Goal: Task Accomplishment & Management: Use online tool/utility

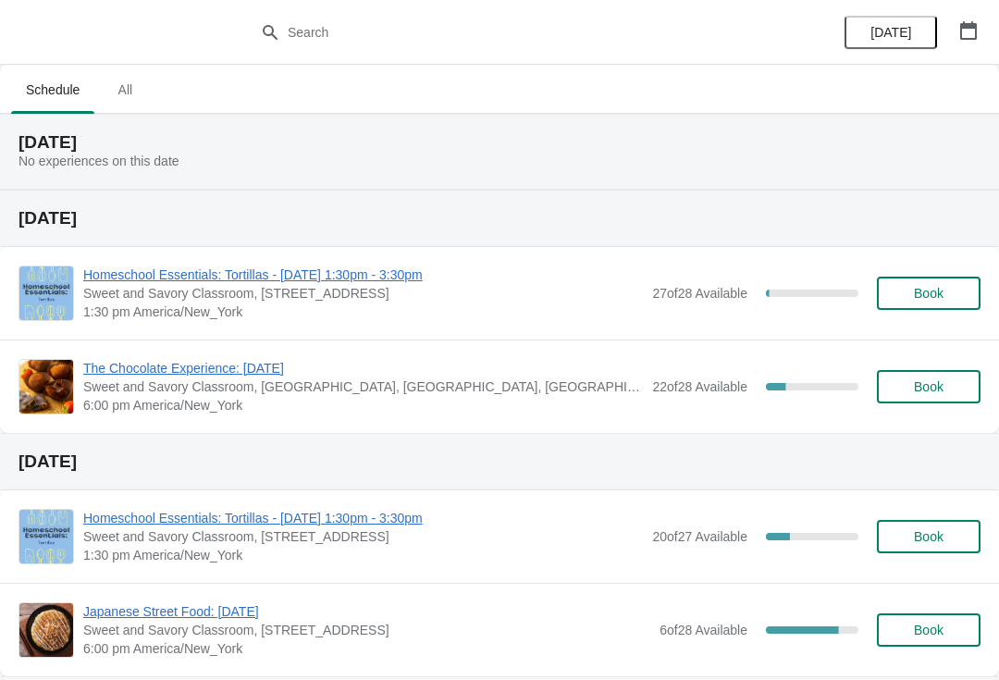
click at [389, 282] on span "Homeschool Essentials: Tortillas - [DATE] 1:30pm - 3:30pm" at bounding box center [363, 274] width 560 height 18
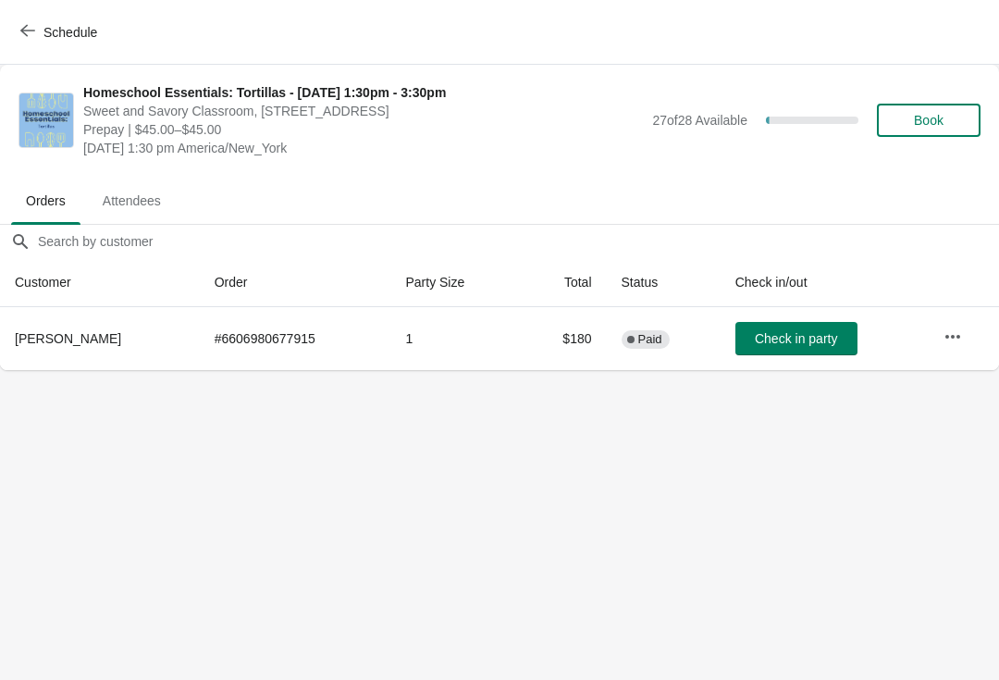
click at [15, 24] on button "Schedule" at bounding box center [60, 32] width 103 height 33
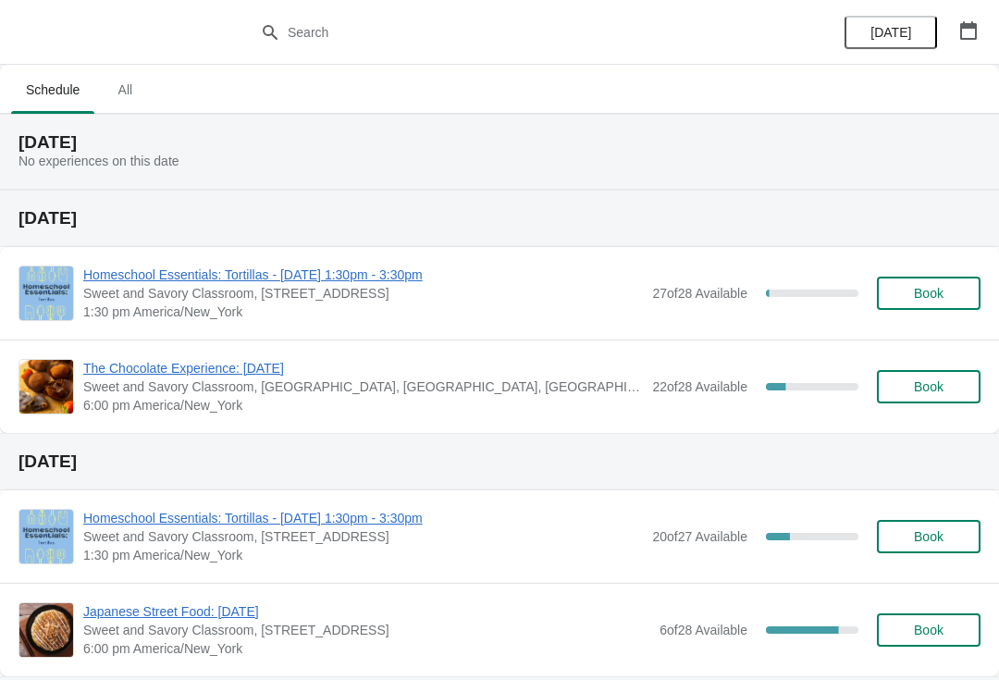
click at [122, 100] on span "All" at bounding box center [125, 89] width 46 height 33
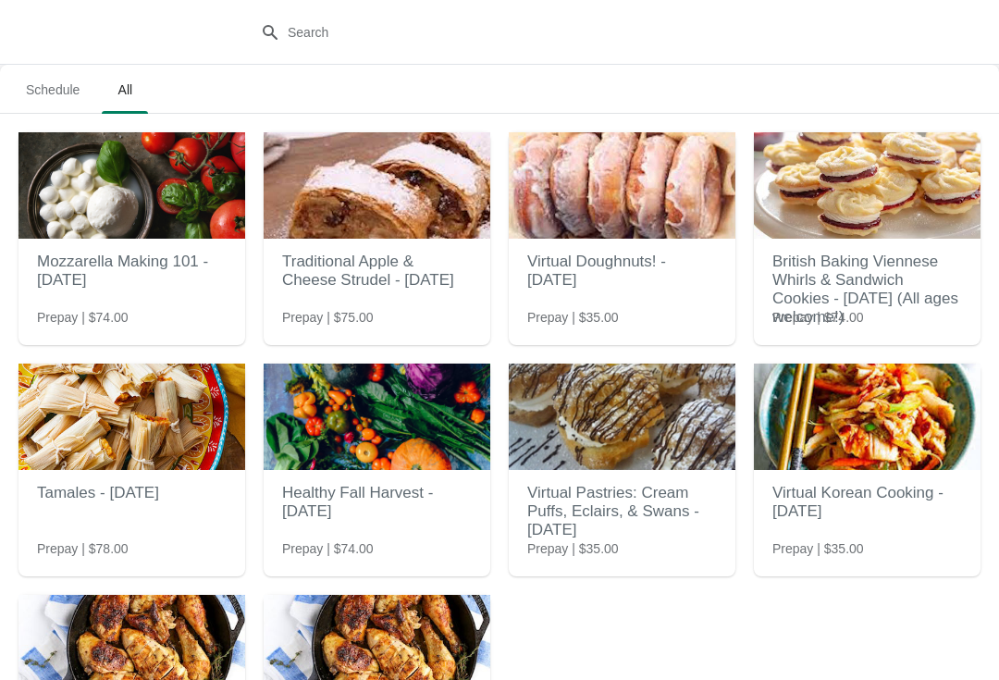
click at [50, 84] on span "Schedule" at bounding box center [52, 89] width 83 height 33
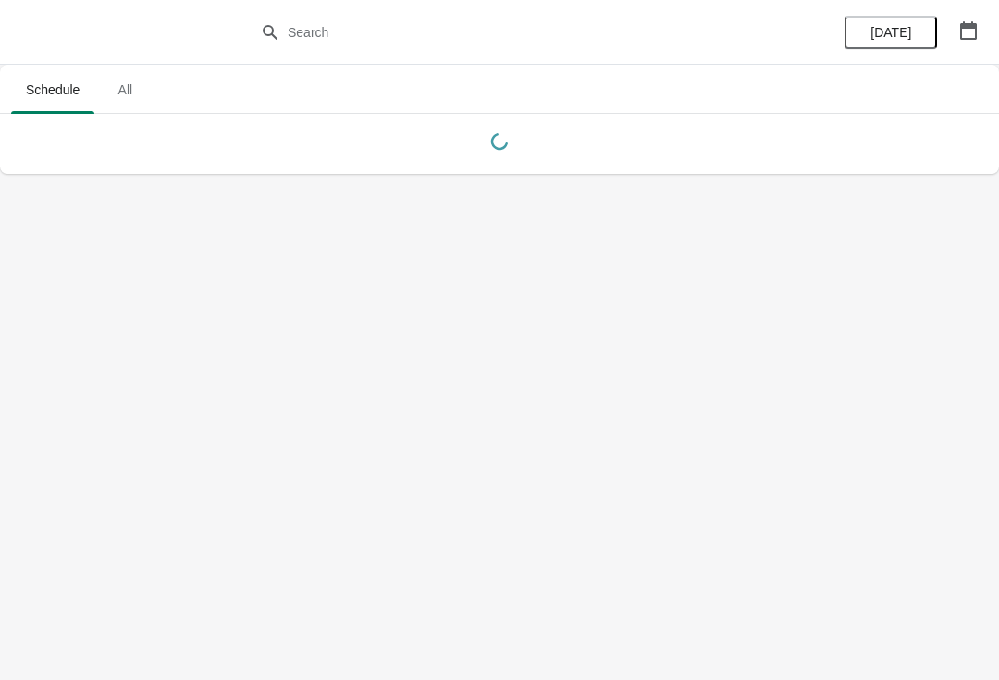
click at [955, 46] on button "button" at bounding box center [968, 30] width 33 height 33
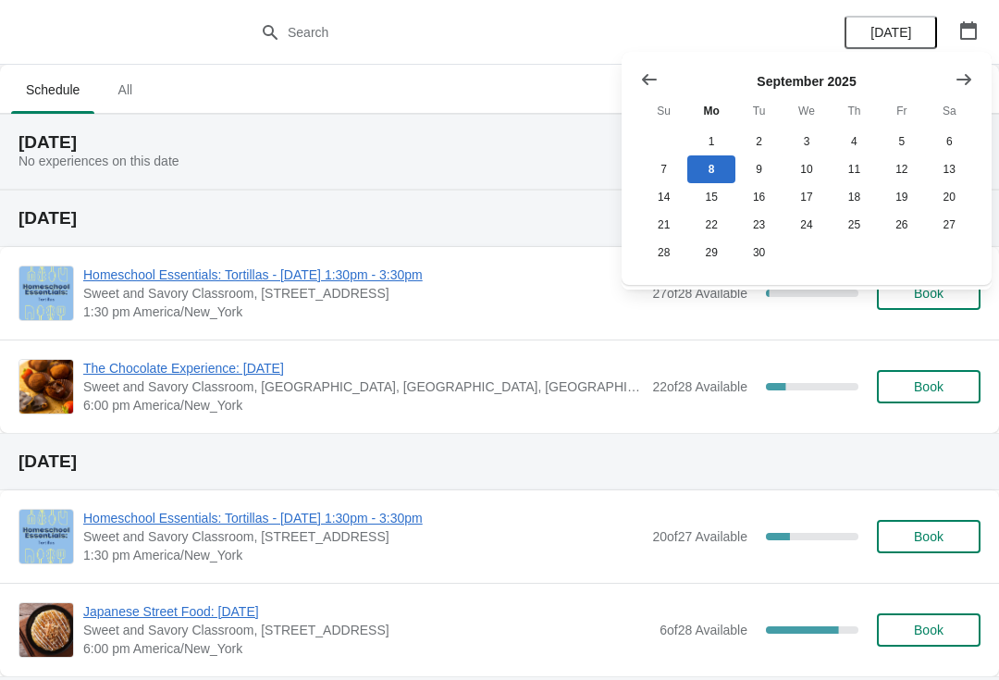
click at [651, 72] on icon "Show previous month, August 2025" at bounding box center [649, 79] width 18 height 18
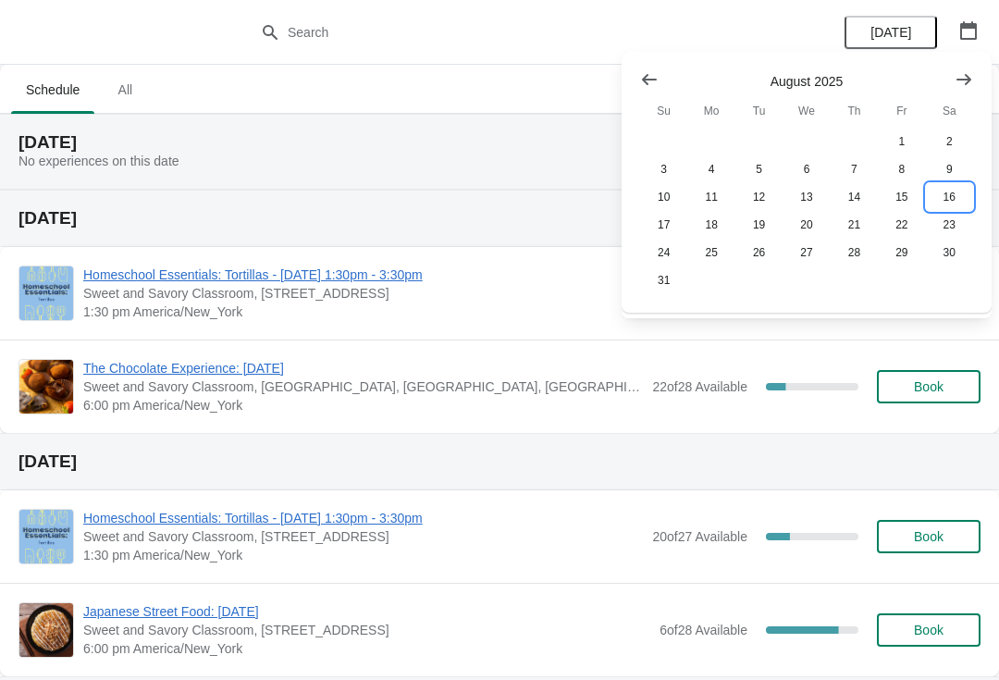
click at [944, 202] on button "16" at bounding box center [949, 197] width 47 height 28
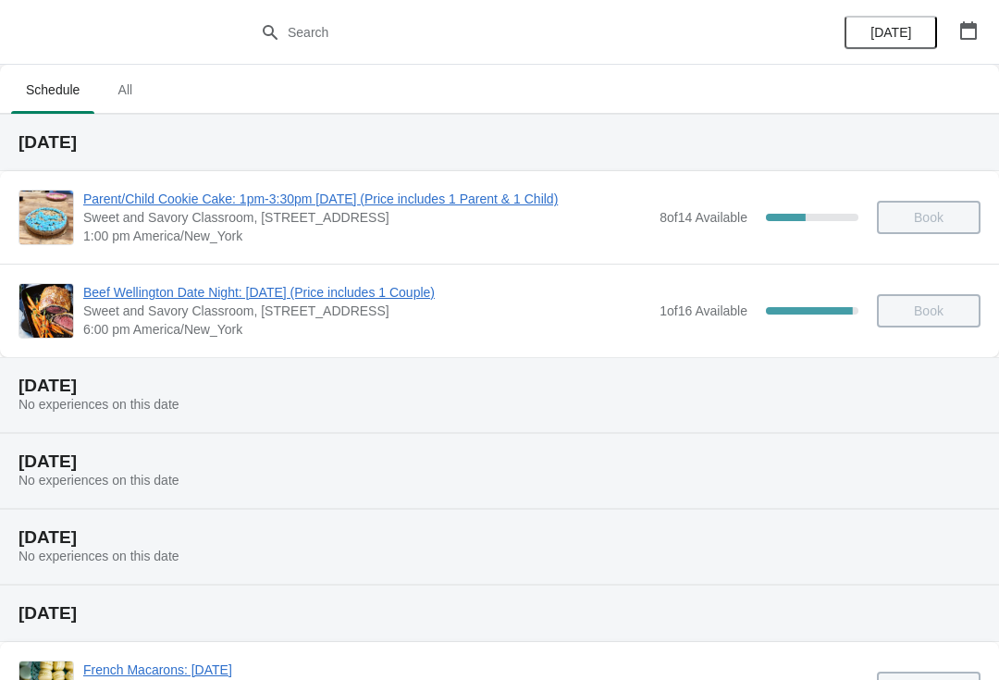
click at [468, 295] on span "Beef Wellington Date Night: [DATE] (Price includes 1 Couple)" at bounding box center [366, 292] width 567 height 18
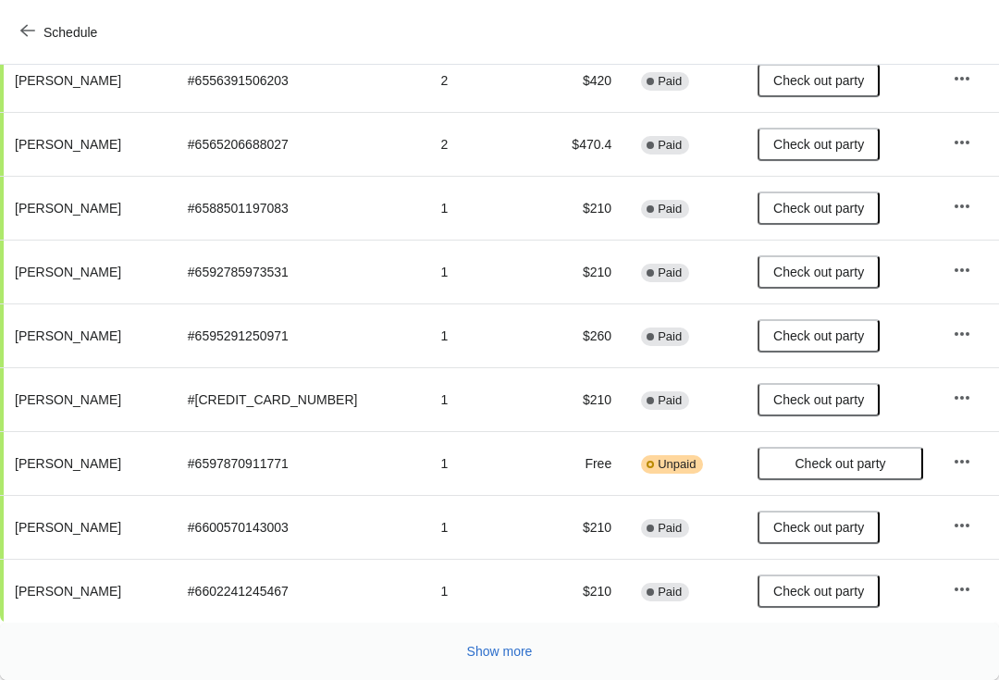
scroll to position [322, 0]
click at [492, 649] on span "Show more" at bounding box center [500, 651] width 66 height 15
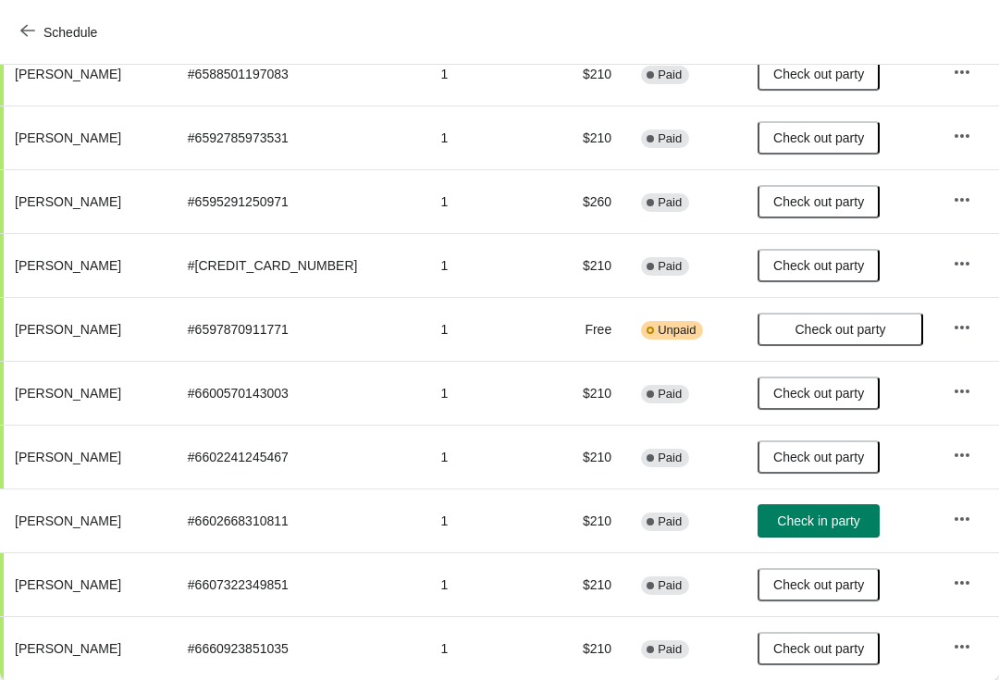
scroll to position [456, 0]
